Goal: Information Seeking & Learning: Learn about a topic

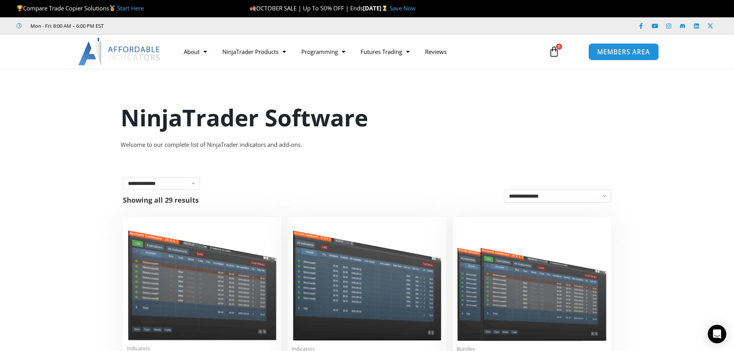
click at [613, 54] on span "MEMBERS AREA" at bounding box center [623, 52] width 53 height 7
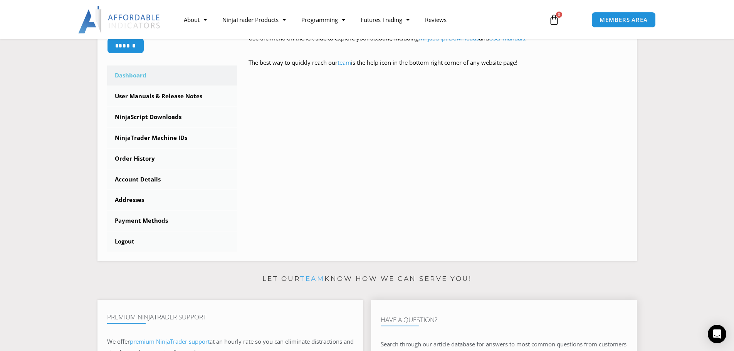
scroll to position [193, 0]
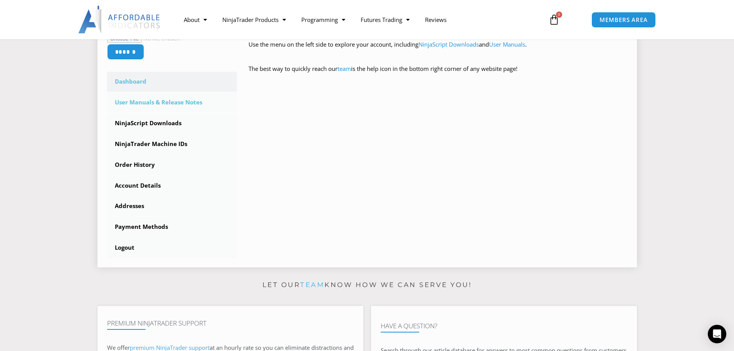
click at [198, 101] on link "User Manuals & Release Notes" at bounding box center [172, 102] width 130 height 20
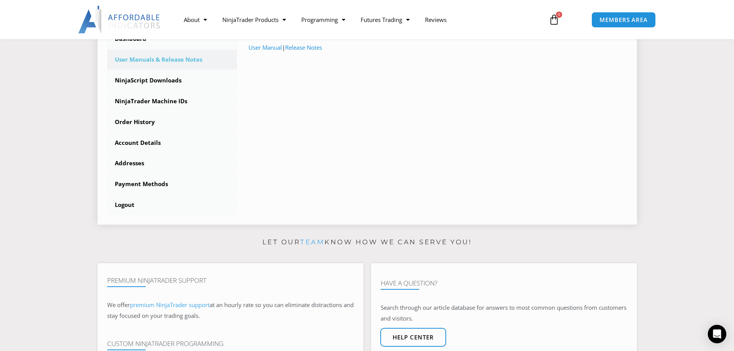
scroll to position [231, 0]
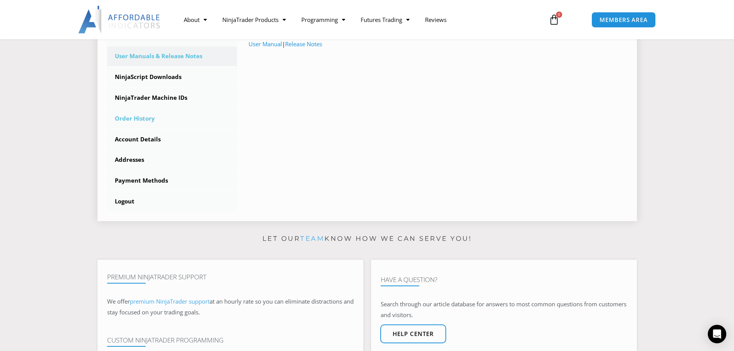
click at [151, 121] on link "Order History" at bounding box center [172, 119] width 130 height 20
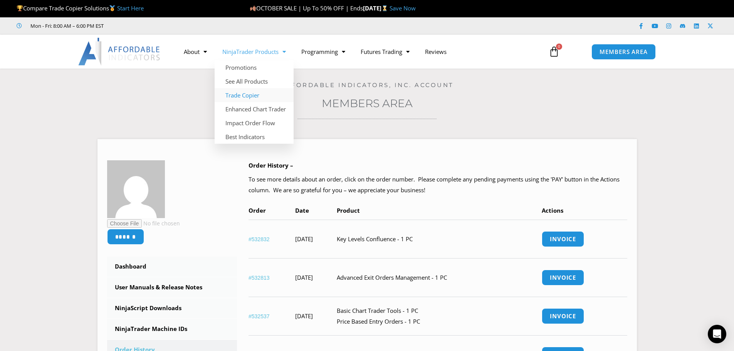
click at [249, 96] on link "Trade Copier" at bounding box center [254, 95] width 79 height 14
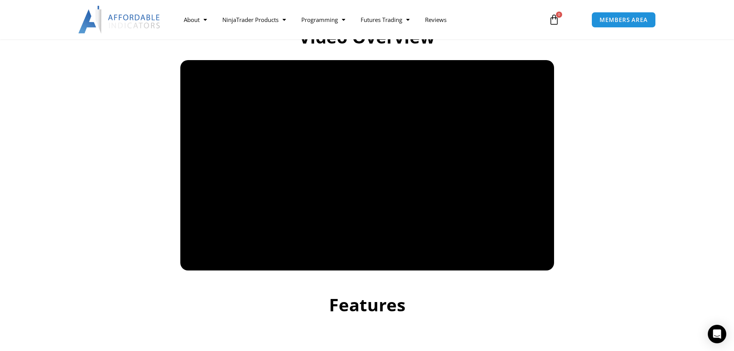
scroll to position [539, 0]
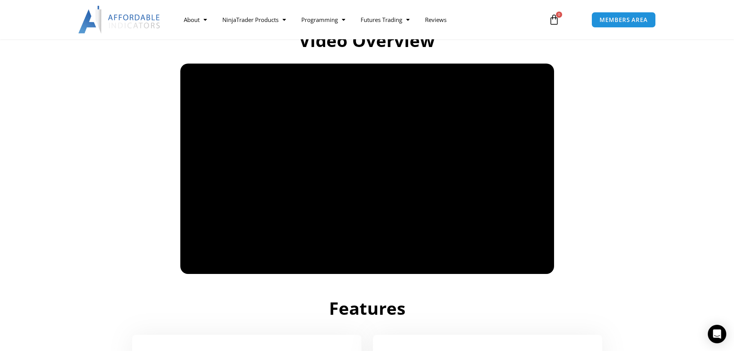
click at [616, 144] on section "Video Overview" at bounding box center [367, 145] width 734 height 266
